Goal: Task Accomplishment & Management: Manage account settings

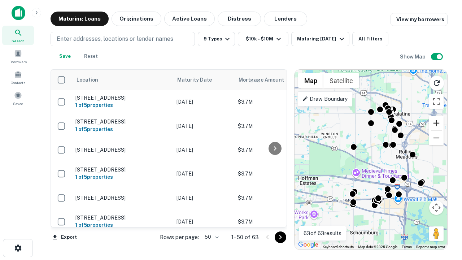
click at [437, 123] on button "Zoom in" at bounding box center [436, 123] width 14 height 14
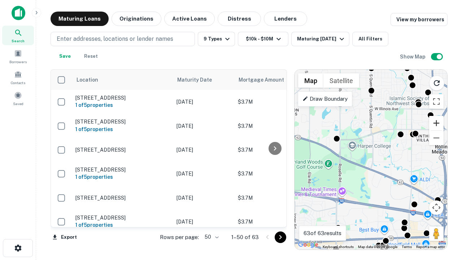
click at [437, 123] on button "Zoom in" at bounding box center [436, 123] width 14 height 14
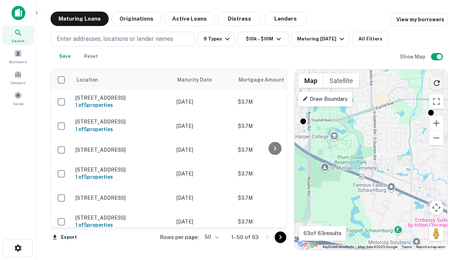
click at [437, 82] on icon "Reload search area" at bounding box center [437, 83] width 9 height 9
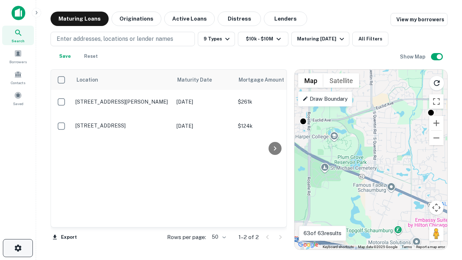
click at [18, 248] on icon "button" at bounding box center [18, 248] width 9 height 9
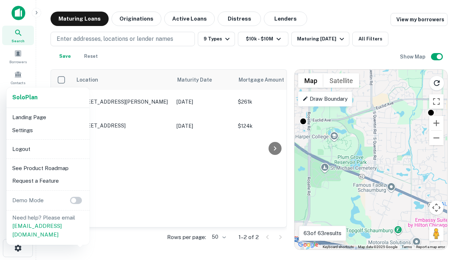
click at [48, 149] on li "Logout" at bounding box center [47, 149] width 77 height 13
